Goal: Transaction & Acquisition: Purchase product/service

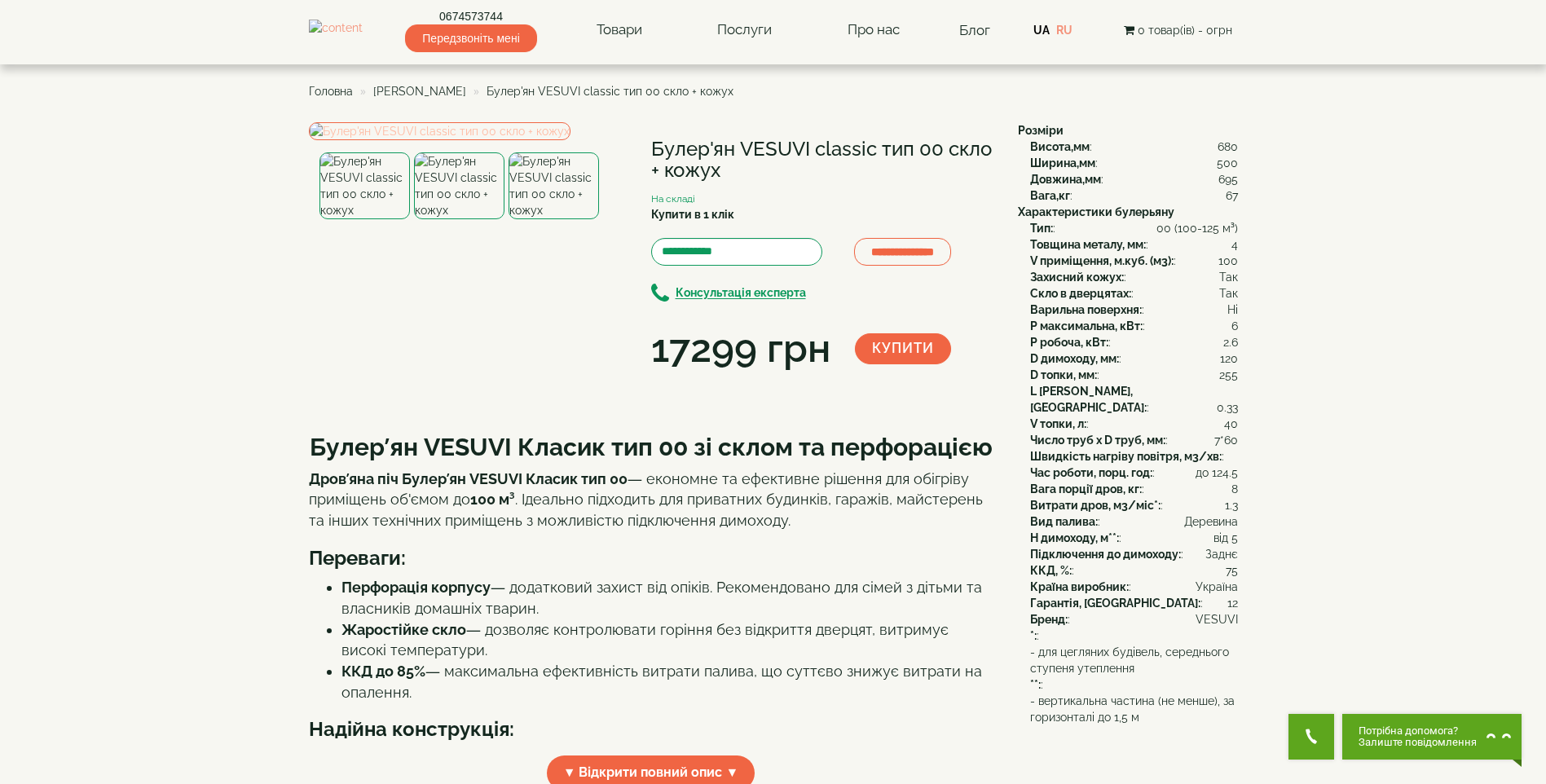
click at [415, 140] on img at bounding box center [440, 131] width 262 height 18
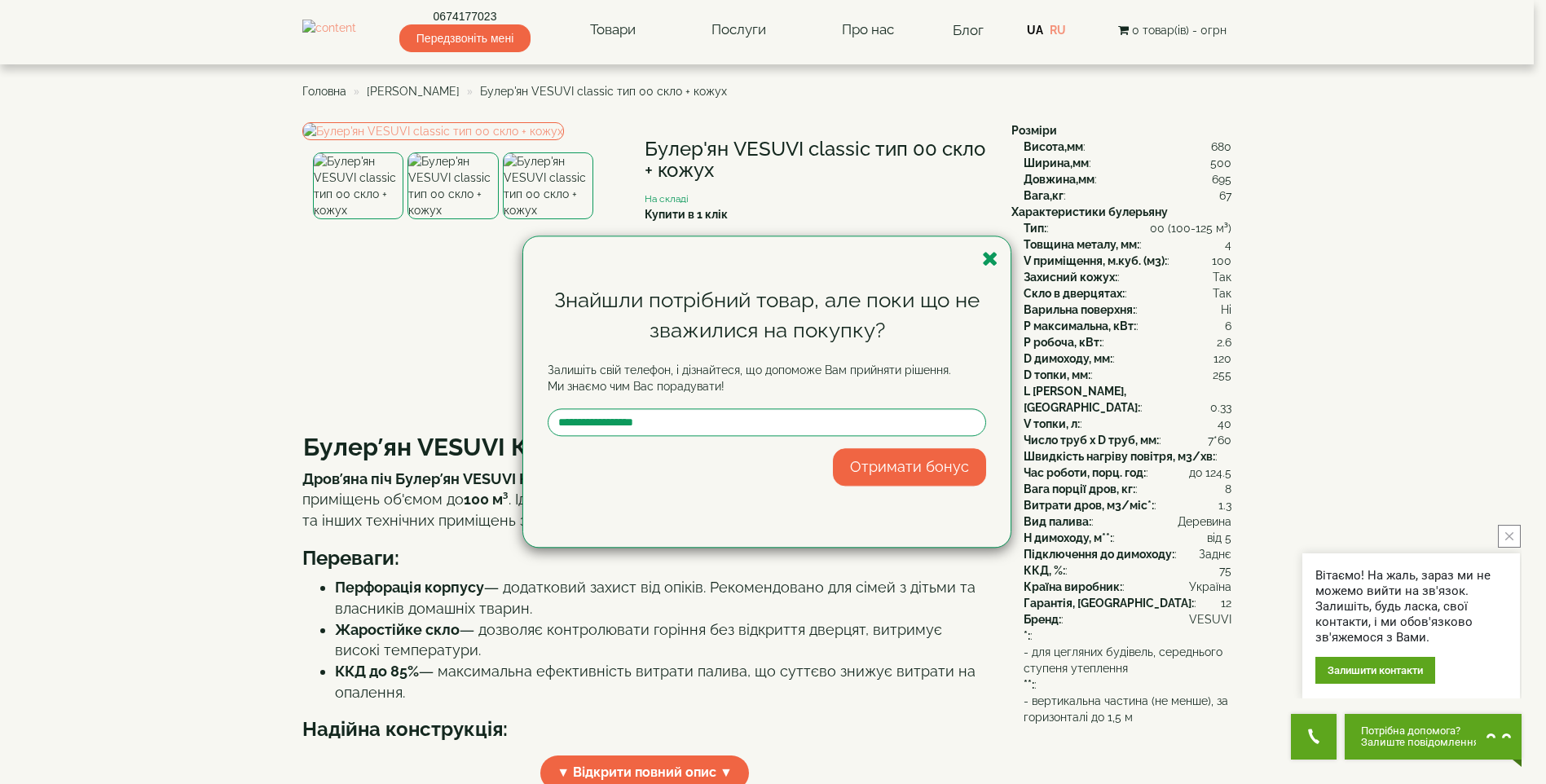
click at [1002, 256] on div "Знайшли потрібний товар, але поки що не зважилися на покупку? Залишіть свій тел…" at bounding box center [767, 391] width 487 height 310
click at [984, 260] on icon "button" at bounding box center [991, 258] width 17 height 20
